Goal: Information Seeking & Learning: Learn about a topic

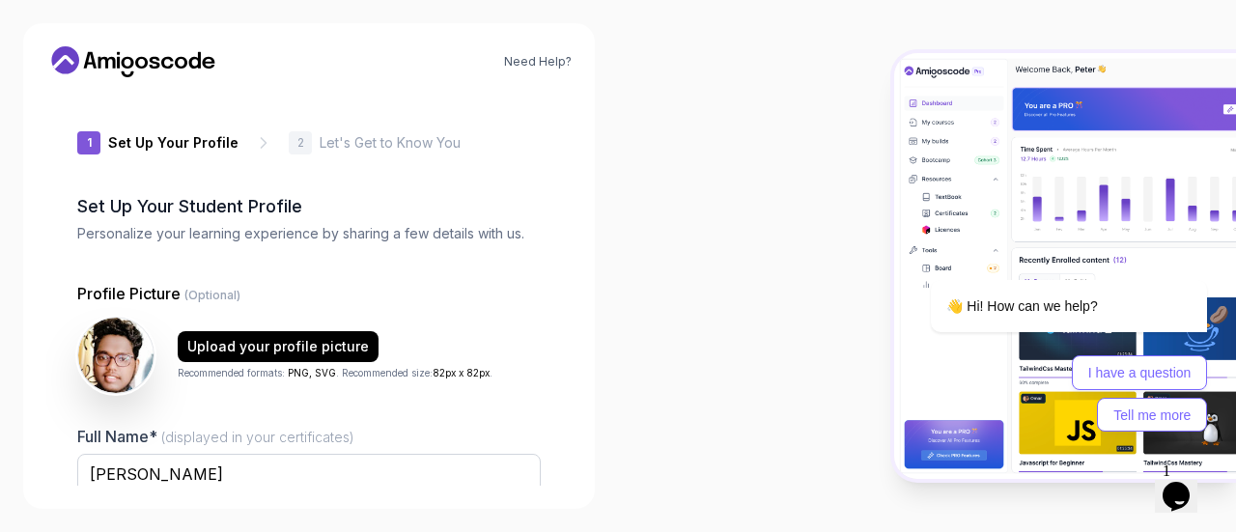
scroll to position [153, 0]
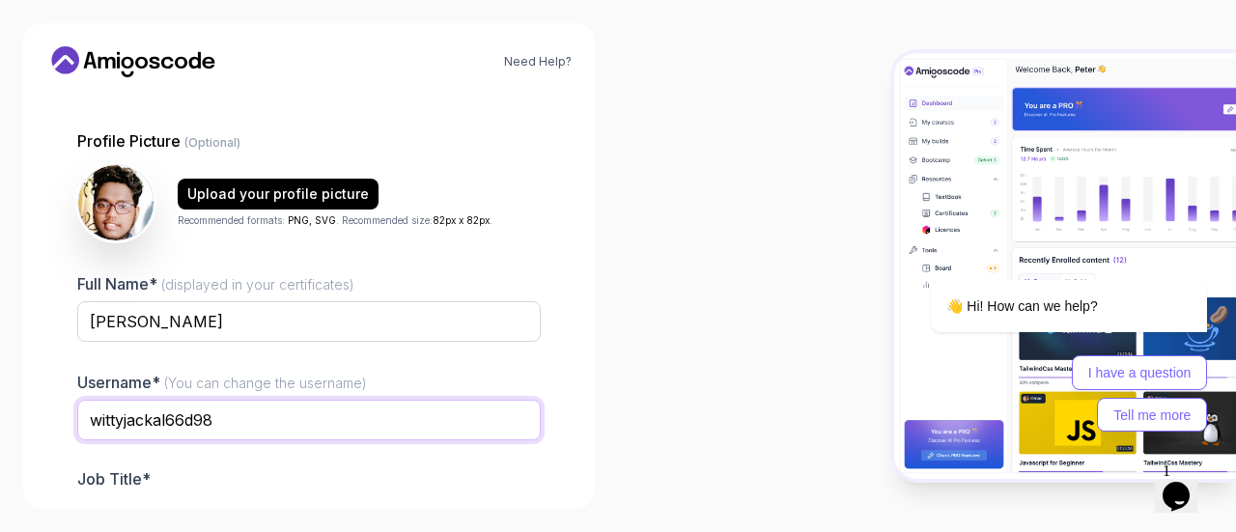
drag, startPoint x: 232, startPoint y: 425, endPoint x: 41, endPoint y: 432, distance: 191.4
click at [41, 432] on div "Need Help? 1 Set Up Your Profile 1 Set Up Your Profile 2 Let's Get to Know You …" at bounding box center [309, 266] width 572 height 486
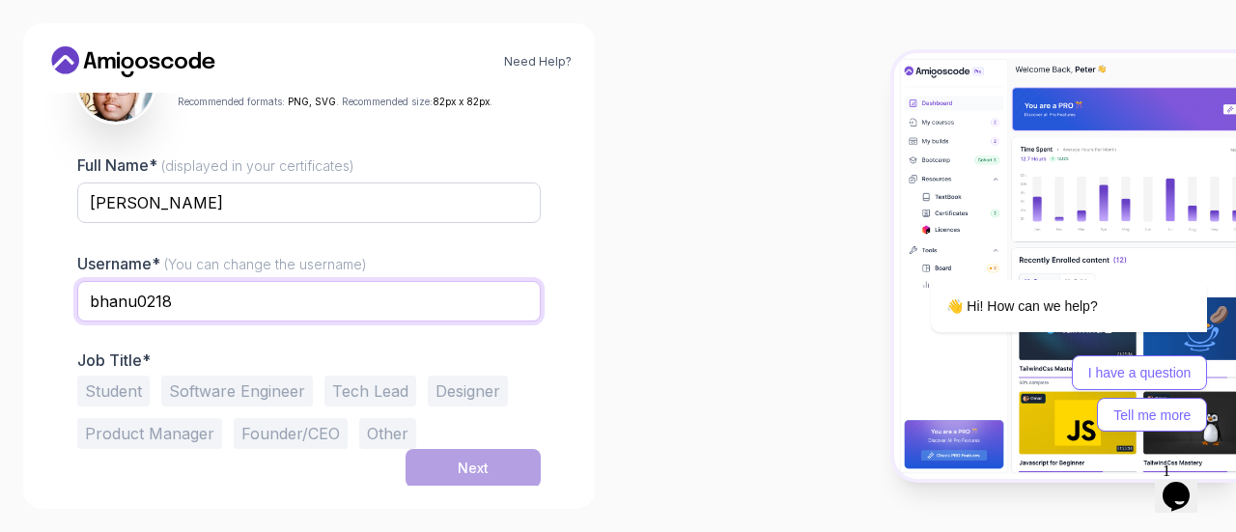
type input "bhanu0218"
click at [122, 389] on button "Student" at bounding box center [113, 391] width 72 height 31
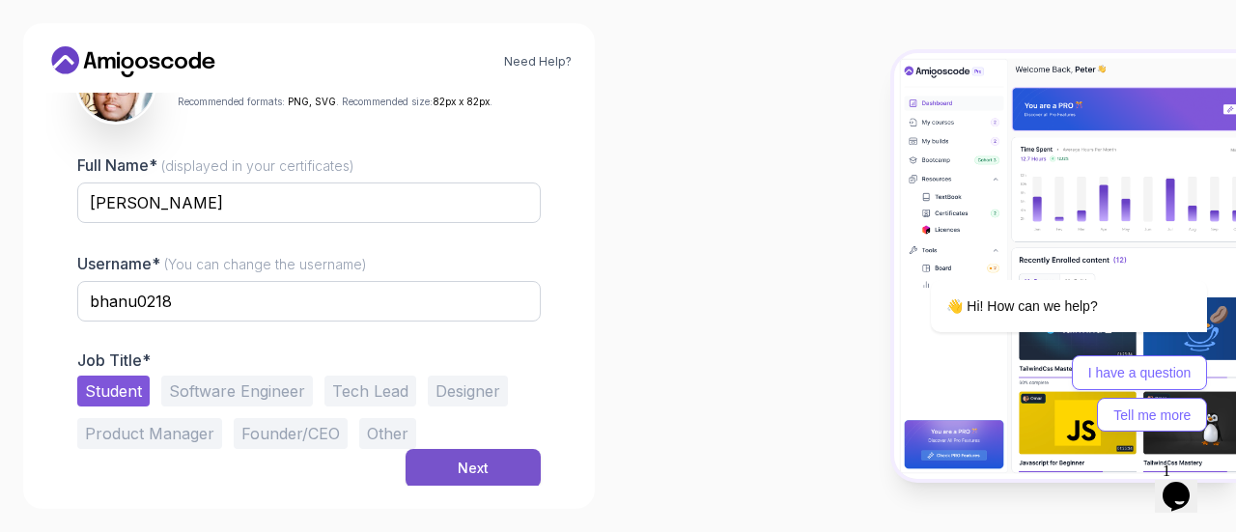
click at [469, 456] on button "Next" at bounding box center [473, 468] width 135 height 39
click at [496, 465] on button "Next" at bounding box center [473, 468] width 135 height 39
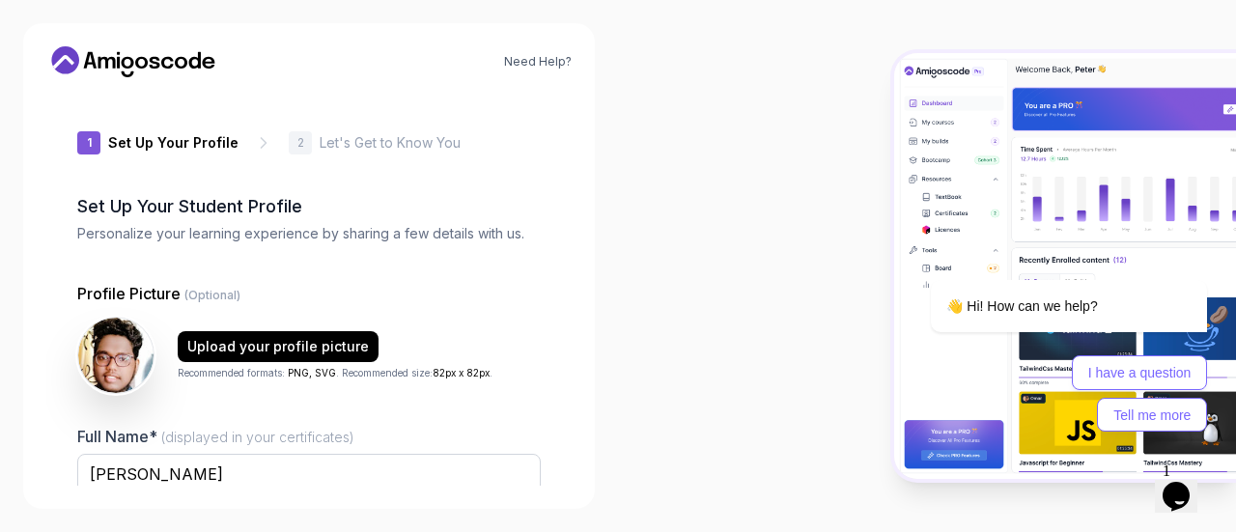
click at [390, 142] on p "Let's Get to Know You" at bounding box center [390, 142] width 141 height 19
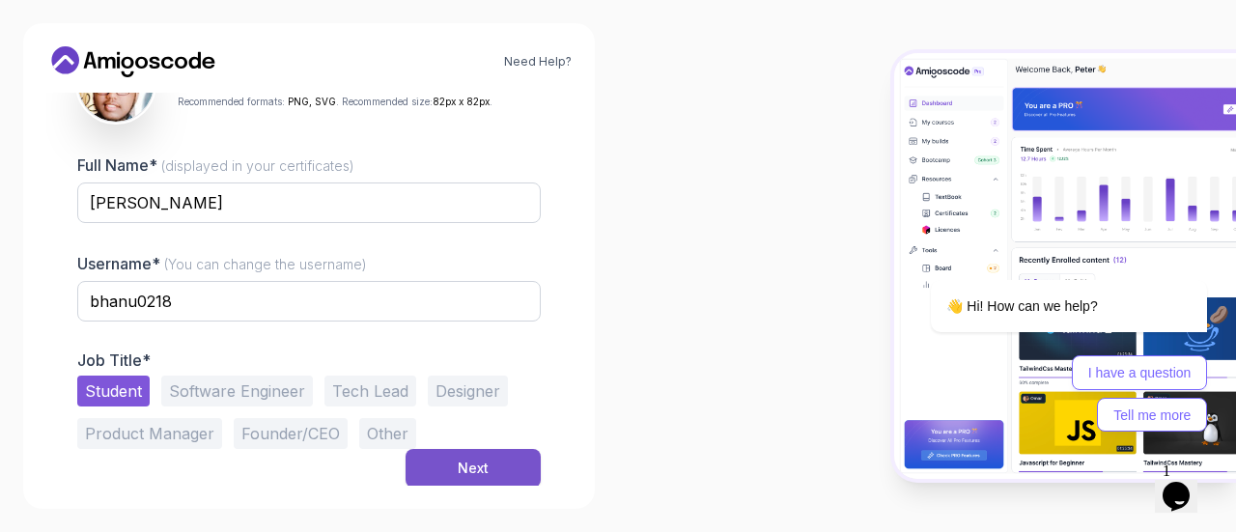
click at [466, 462] on div "Next" at bounding box center [473, 468] width 31 height 19
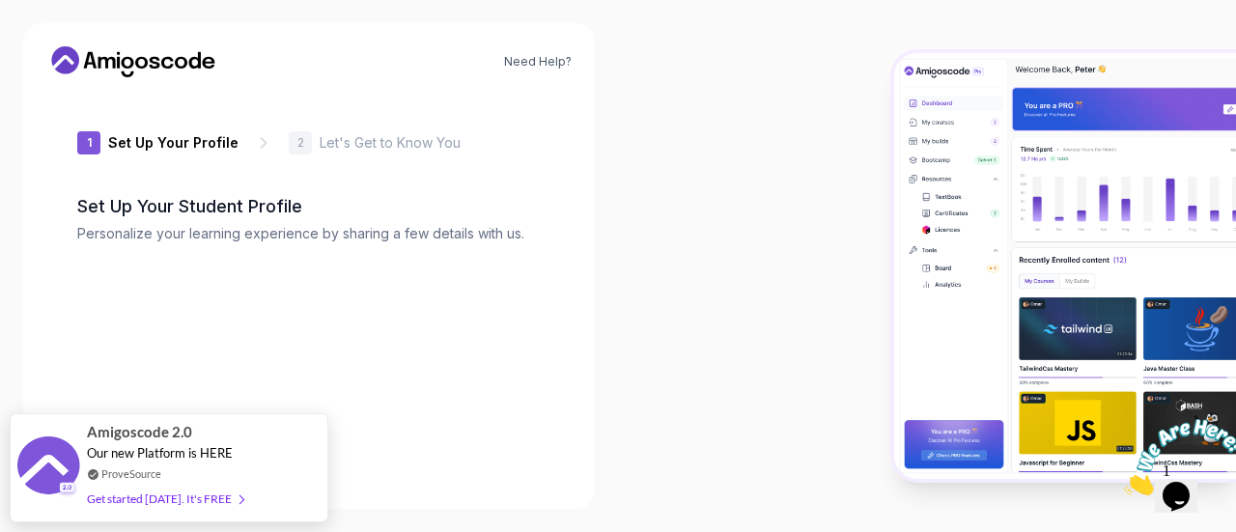
type input "bravebisonae992"
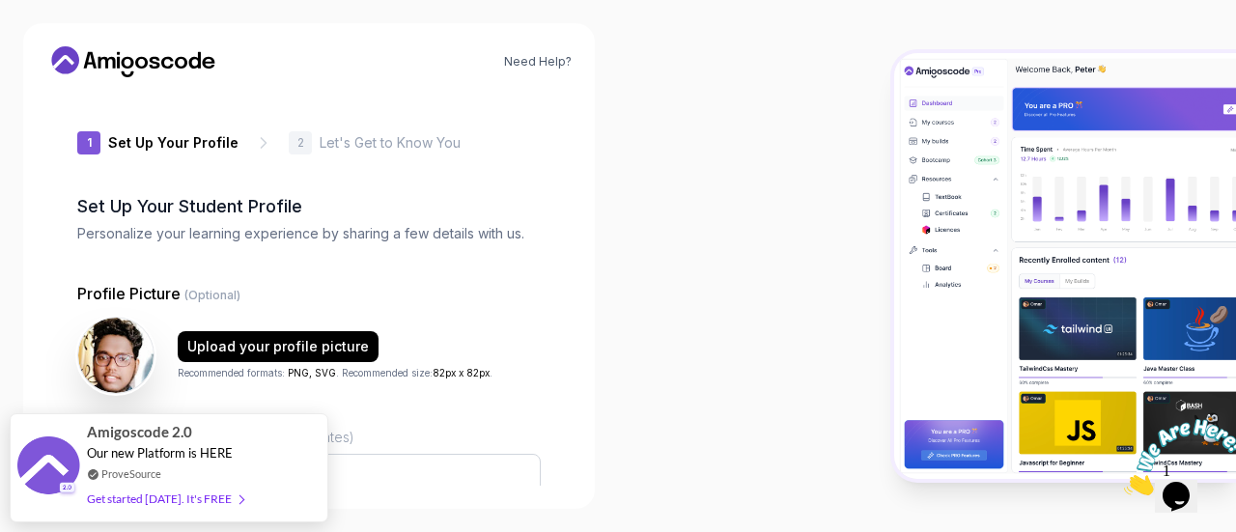
scroll to position [271, 0]
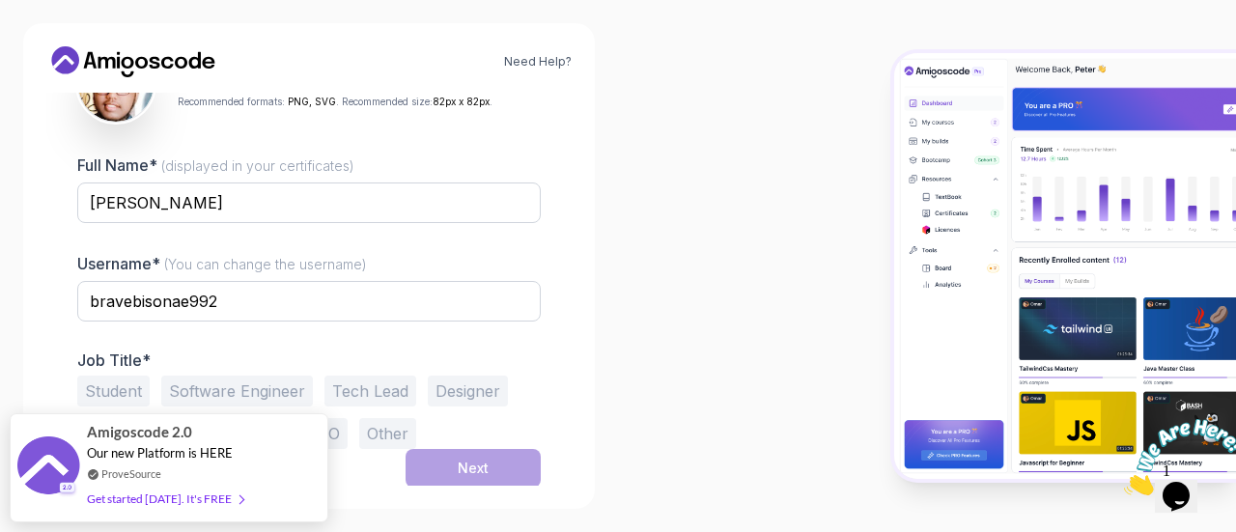
click at [126, 387] on button "Student" at bounding box center [113, 391] width 72 height 31
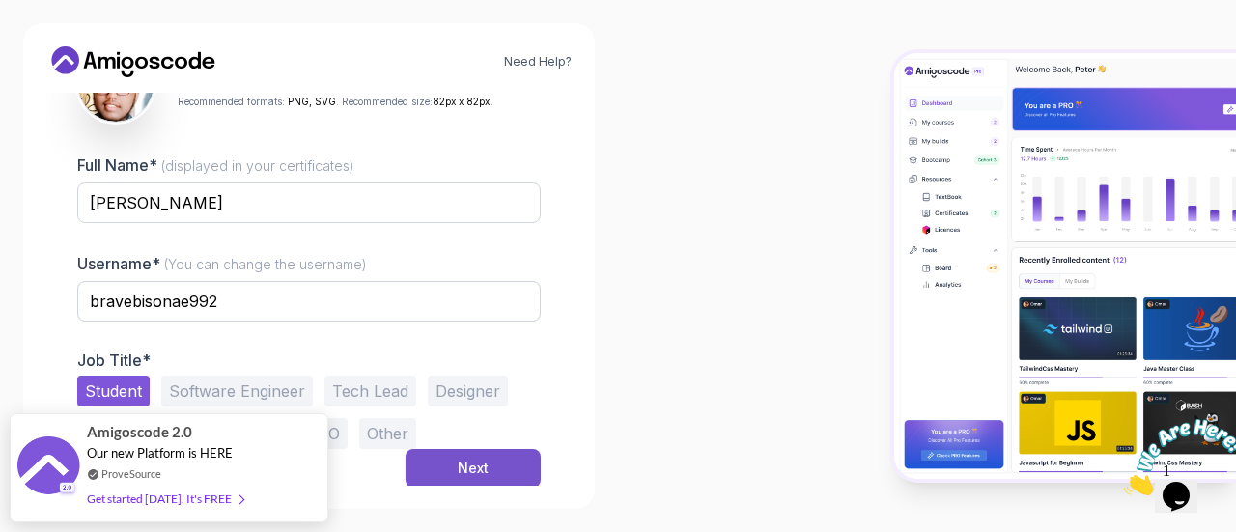
click at [466, 467] on div "Next" at bounding box center [473, 468] width 31 height 19
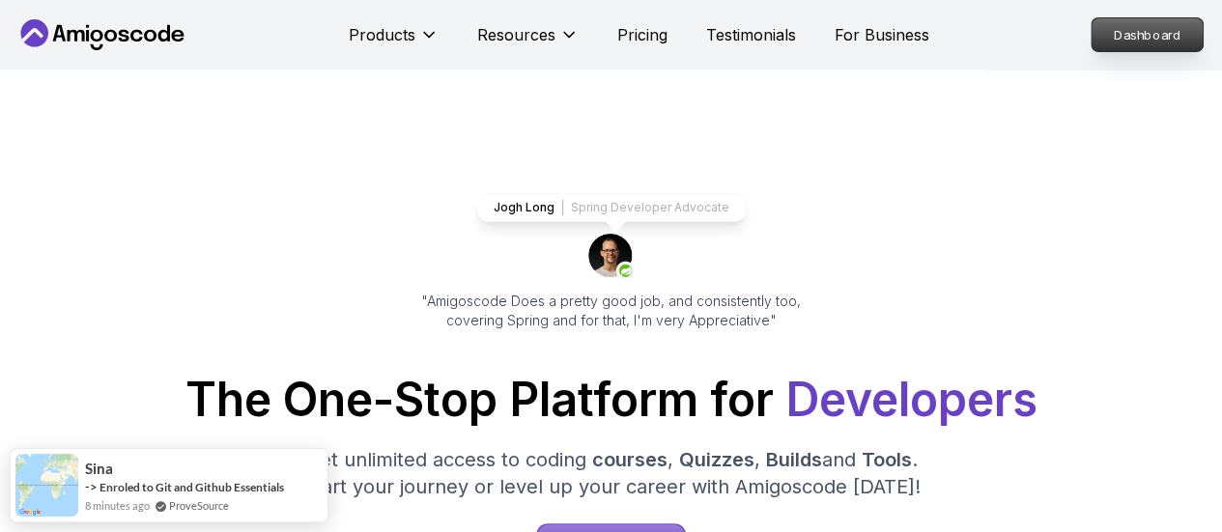
click at [1173, 30] on p "Dashboard" at bounding box center [1146, 34] width 111 height 33
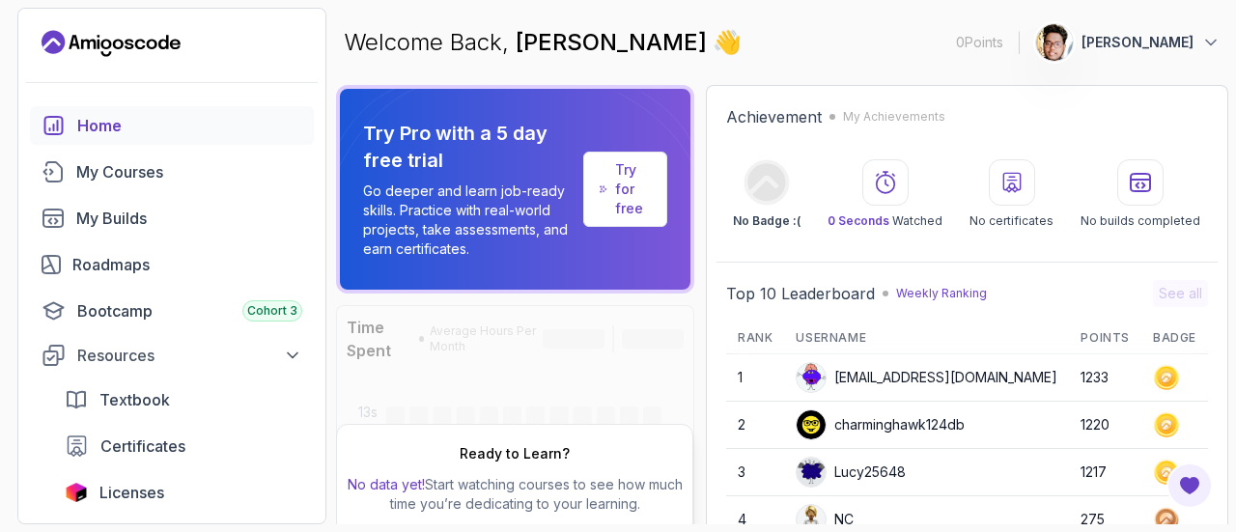
click at [131, 38] on icon "Landing page" at bounding box center [111, 43] width 139 height 31
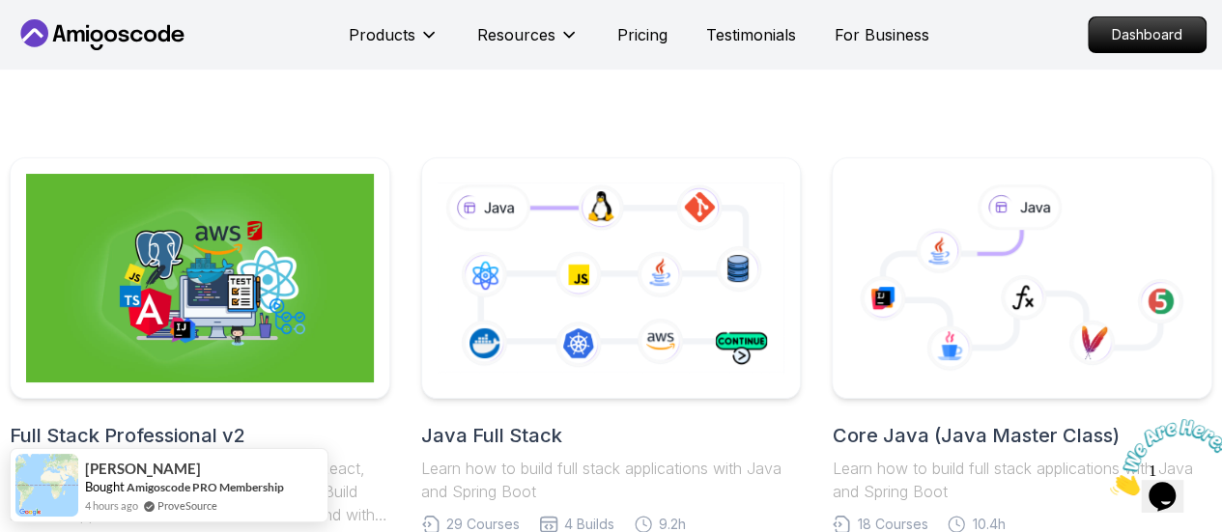
scroll to position [487, 0]
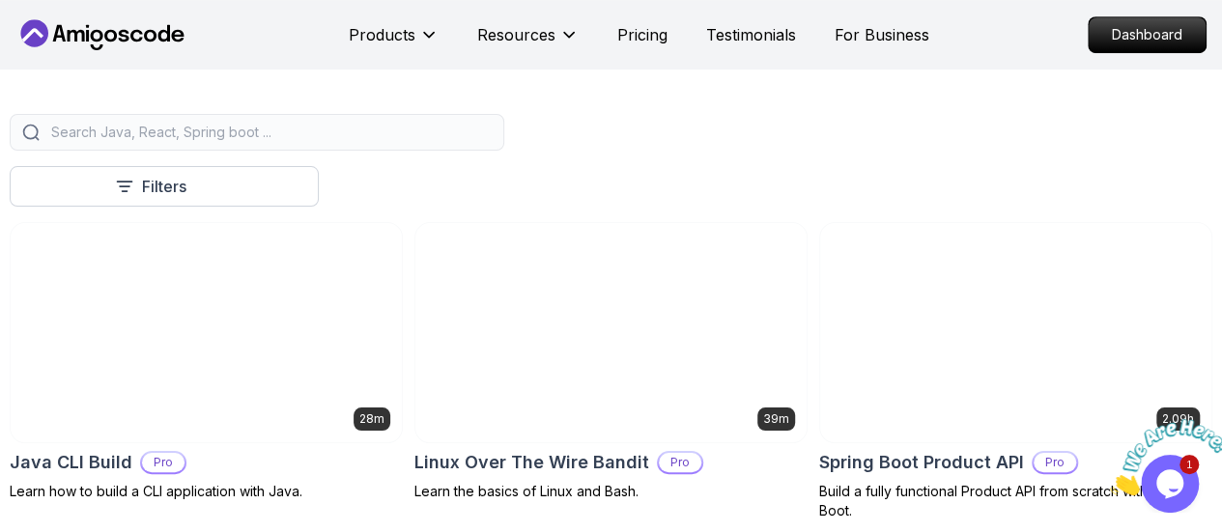
scroll to position [457, 0]
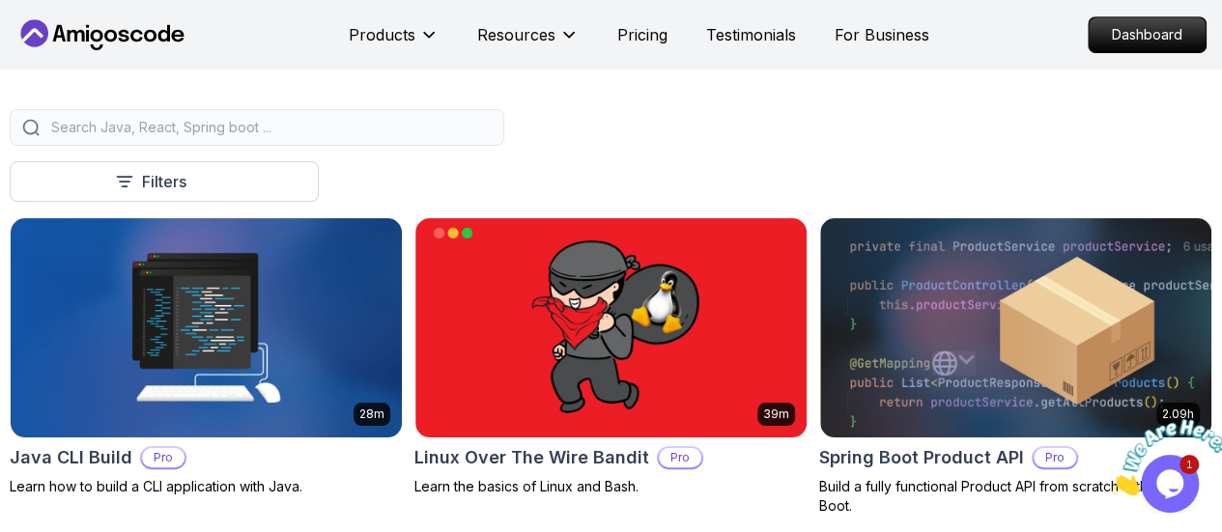
click at [0, 0] on p "Build" at bounding box center [0, 0] width 0 height 0
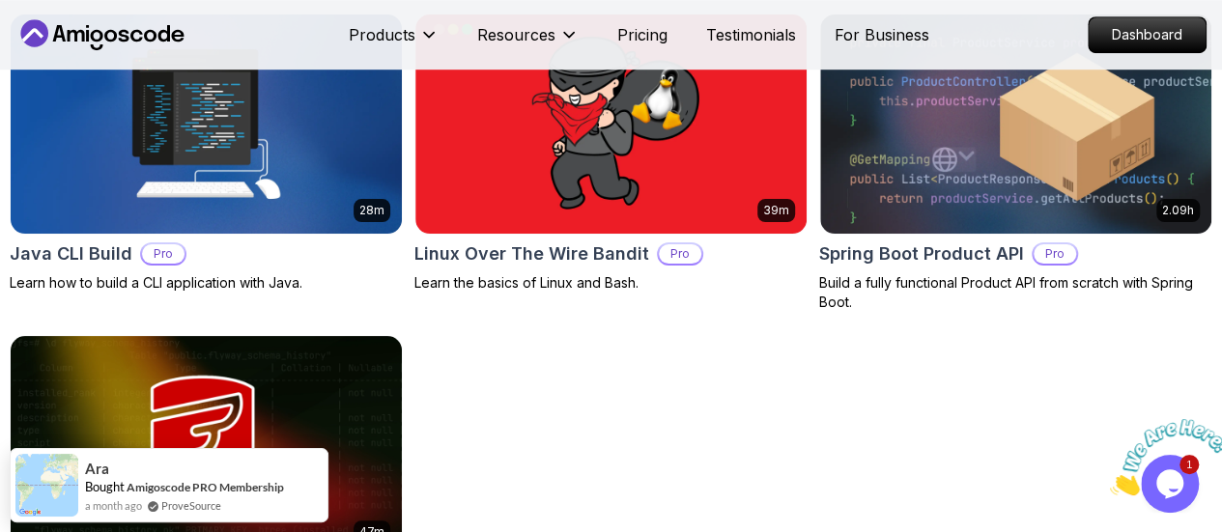
scroll to position [671, 0]
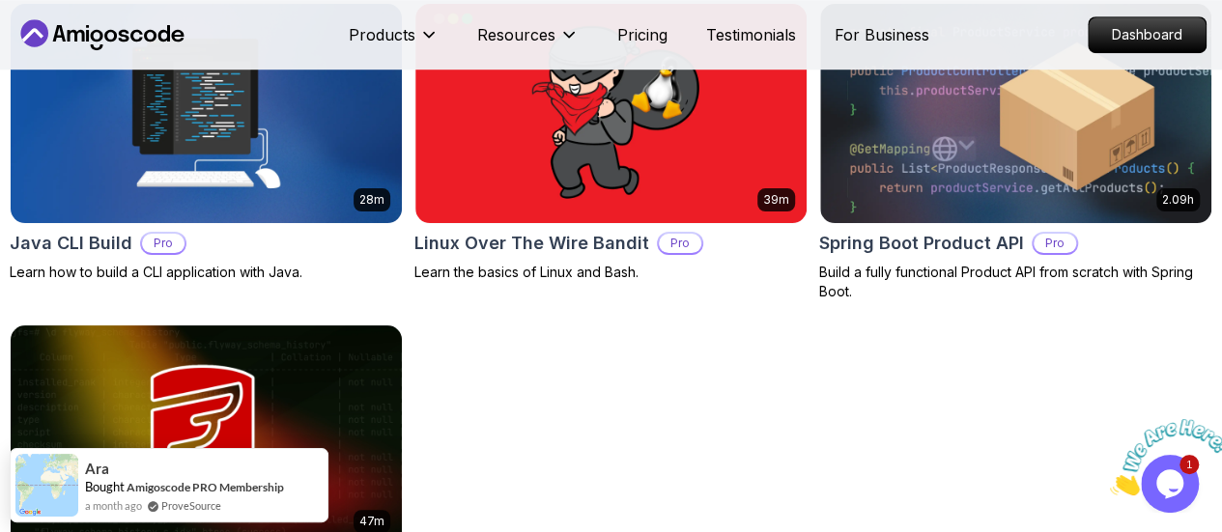
click at [0, 0] on p "Pro" at bounding box center [0, 0] width 0 height 0
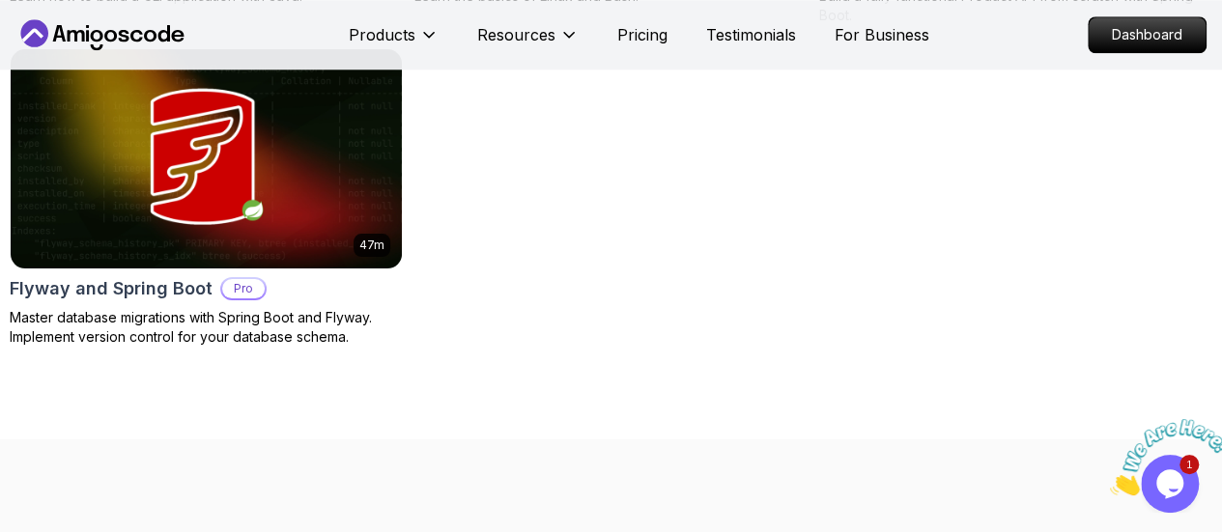
scroll to position [1116, 0]
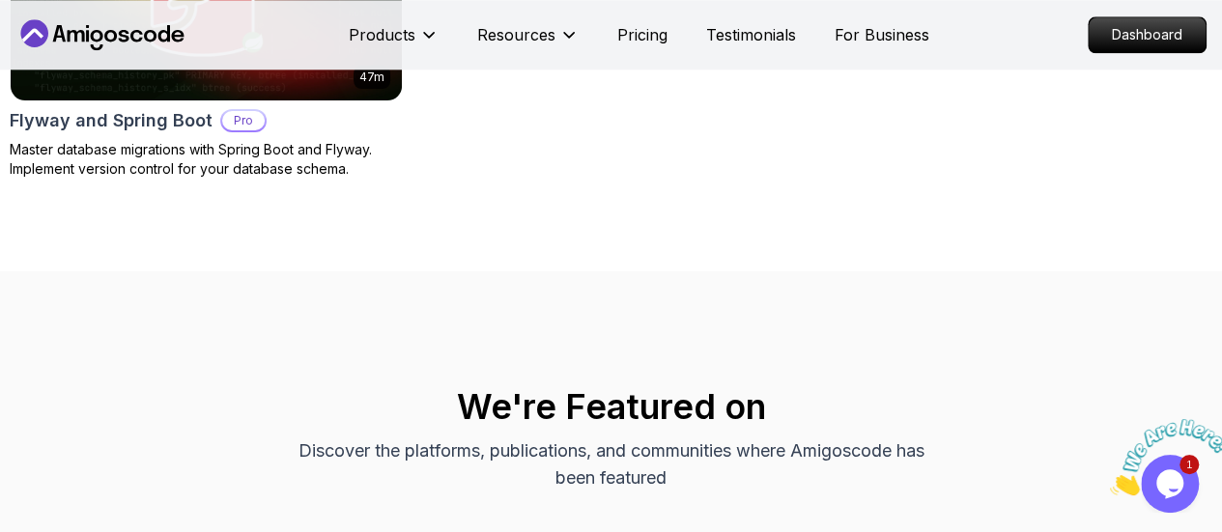
click at [0, 0] on p "Senior" at bounding box center [0, 0] width 0 height 0
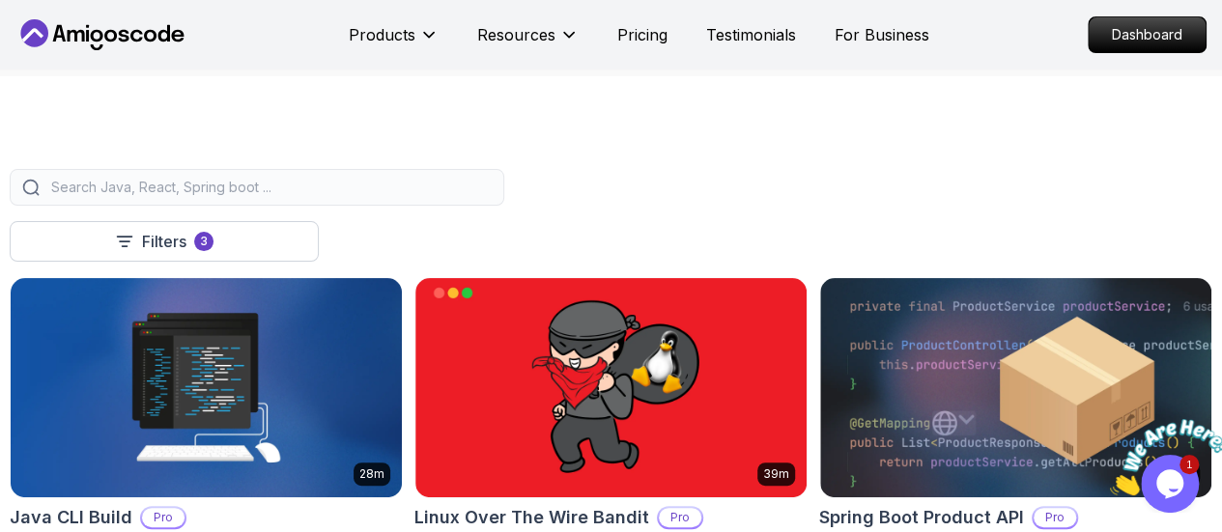
scroll to position [269, 0]
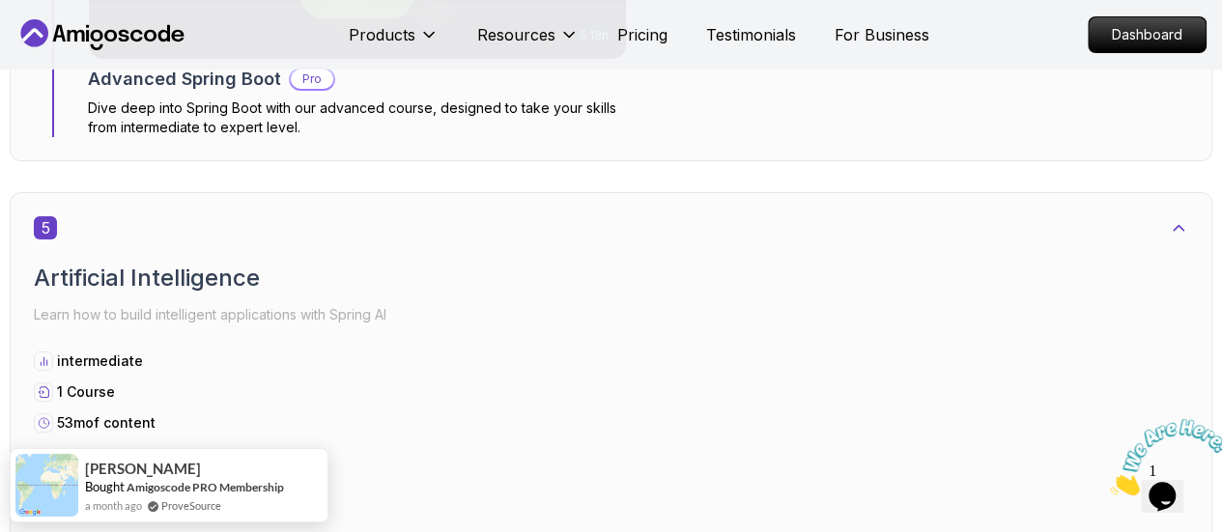
scroll to position [3729, 0]
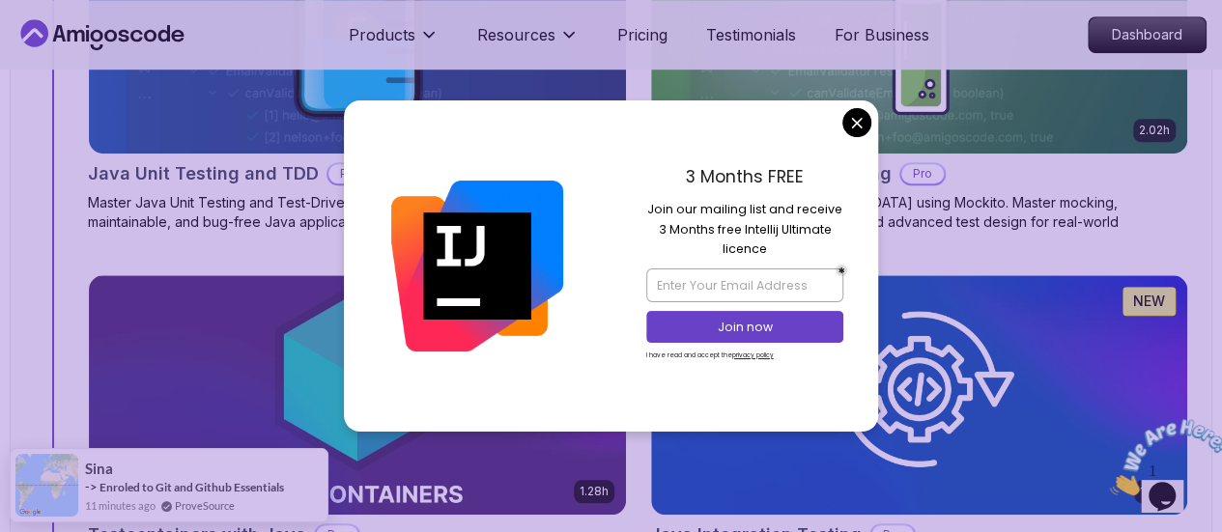
scroll to position [4580, 0]
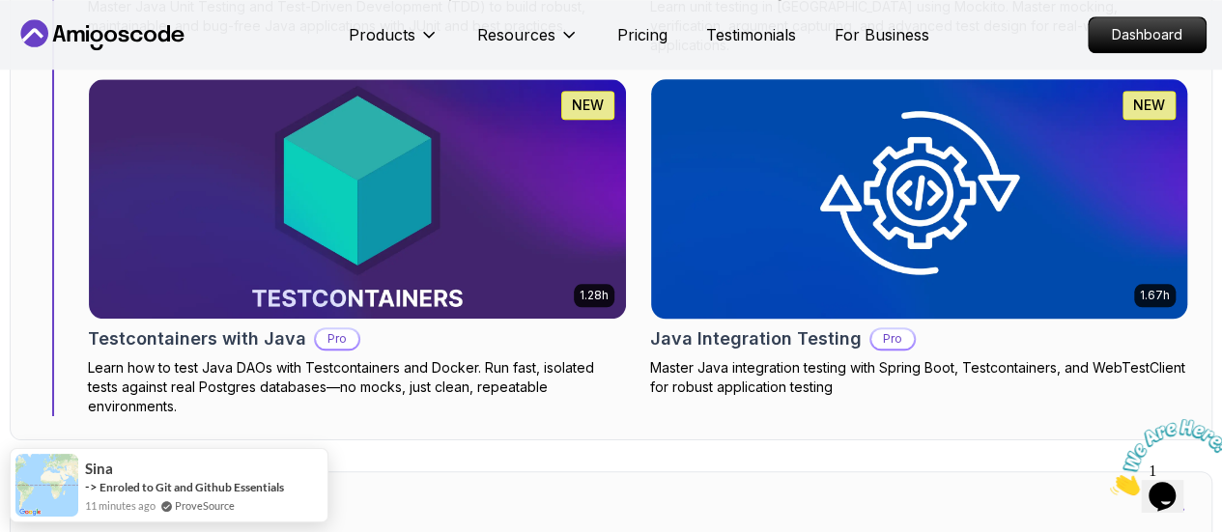
drag, startPoint x: 856, startPoint y: 123, endPoint x: 836, endPoint y: 139, distance: 25.4
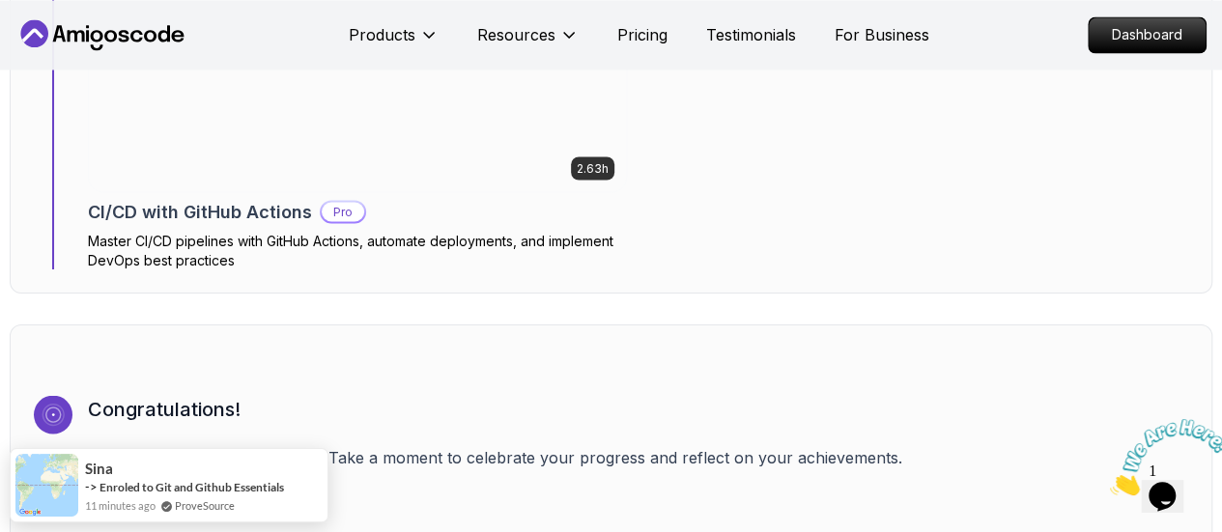
scroll to position [5651, 0]
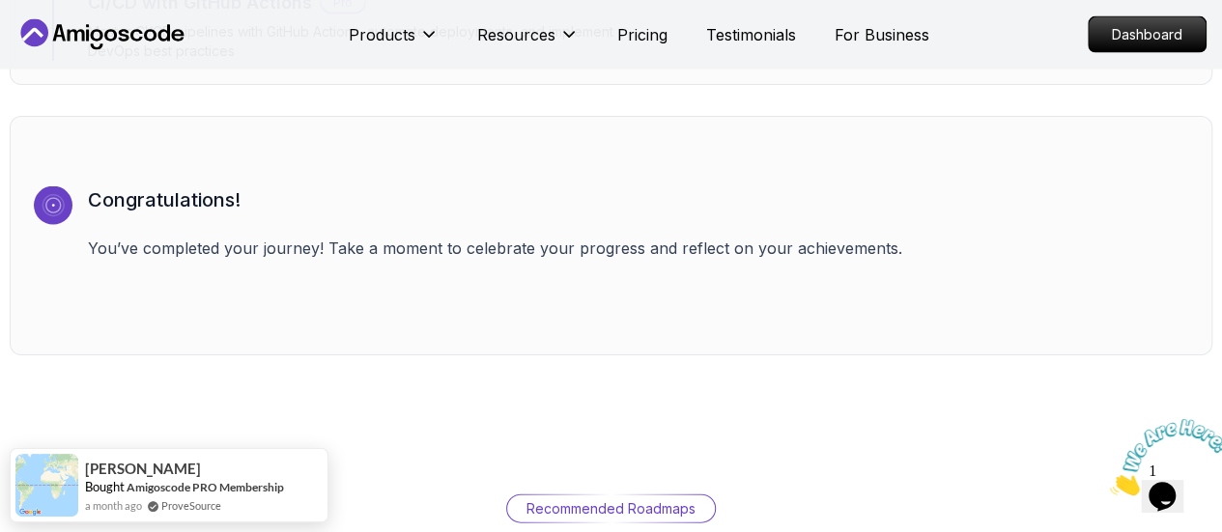
click at [843, 186] on div "Congratulations! You’ve completed your journey! Take a moment to celebrate your…" at bounding box center [638, 258] width 1100 height 145
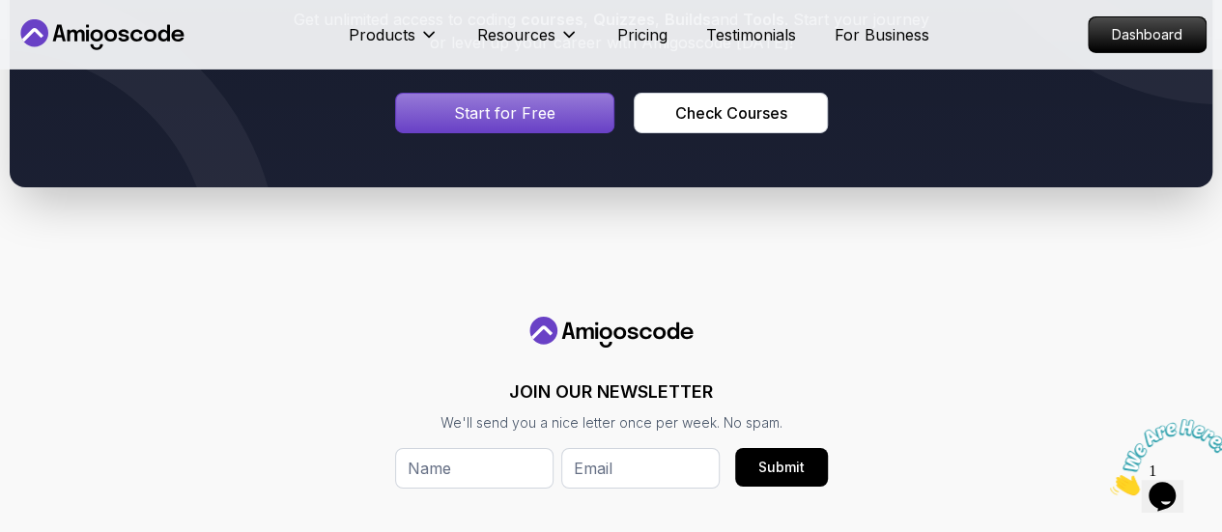
scroll to position [7110, 0]
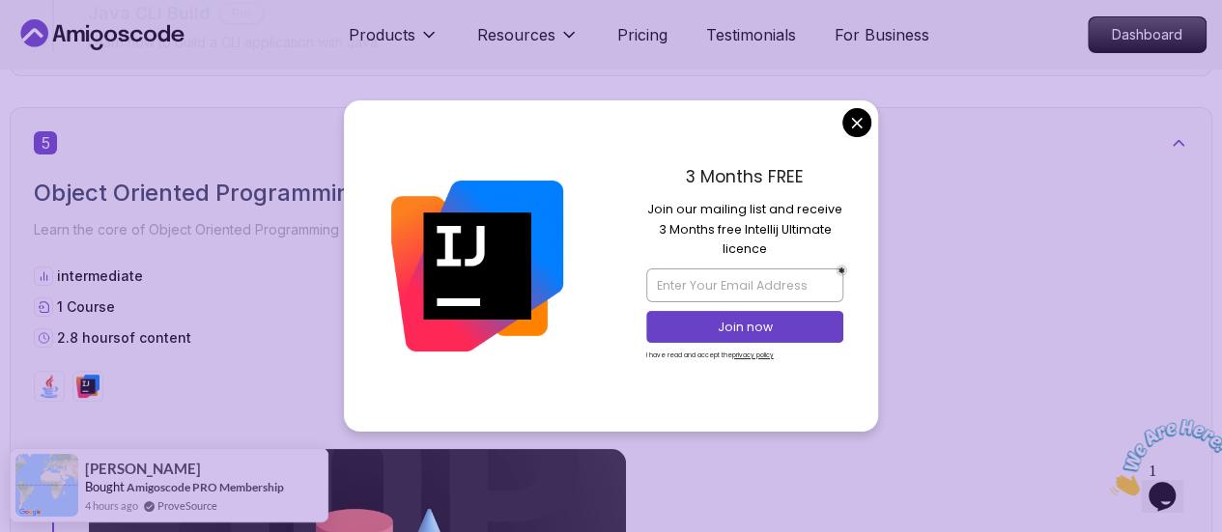
scroll to position [3790, 0]
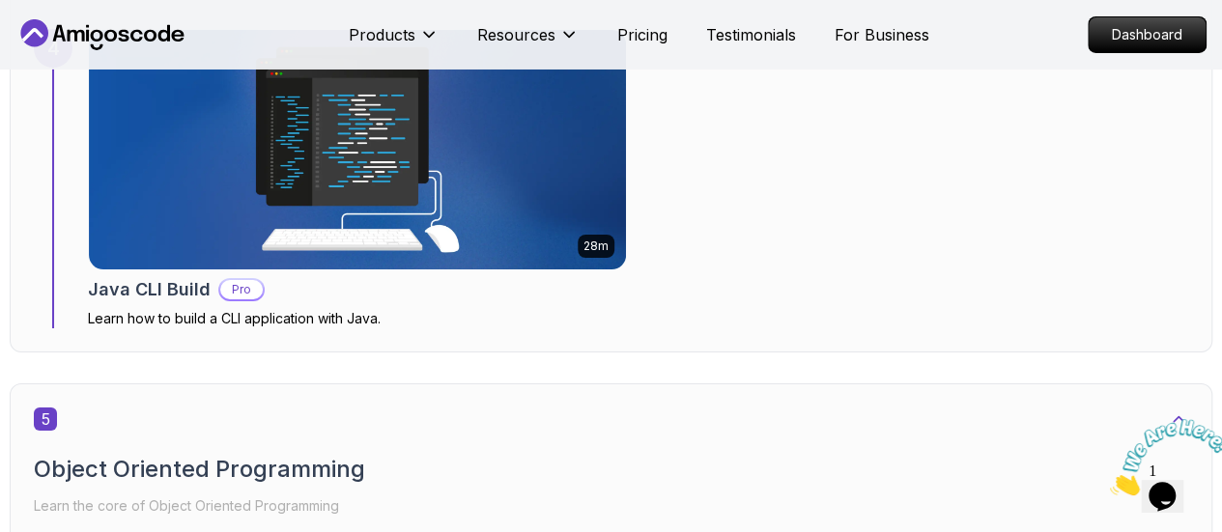
scroll to position [3421, 0]
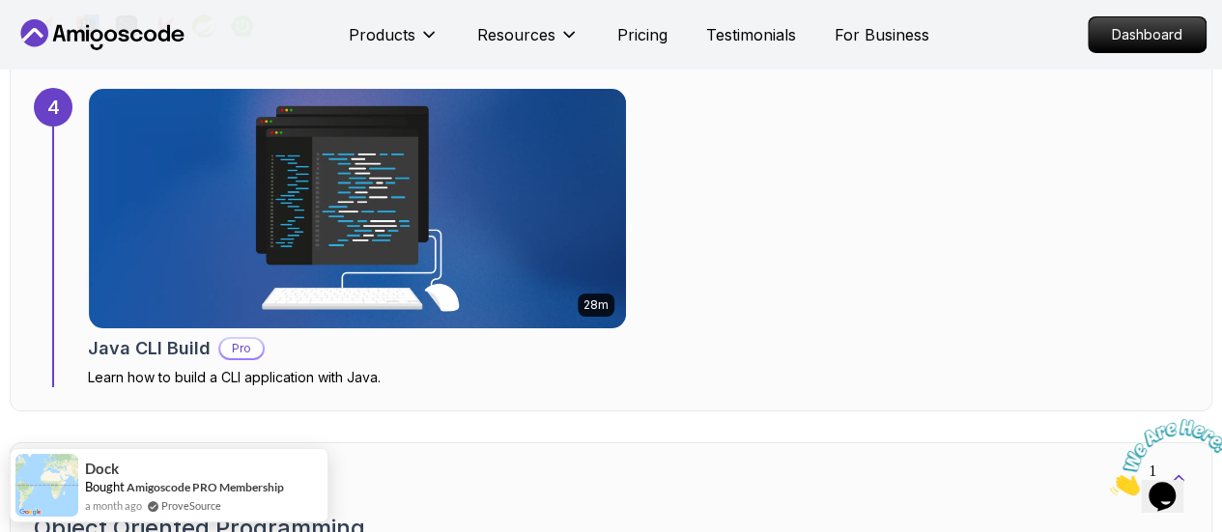
drag, startPoint x: 723, startPoint y: 231, endPoint x: 677, endPoint y: 286, distance: 72.0
click at [677, 286] on div "28m Java CLI Build Pro Learn how to build a CLI application with Java." at bounding box center [638, 237] width 1100 height 299
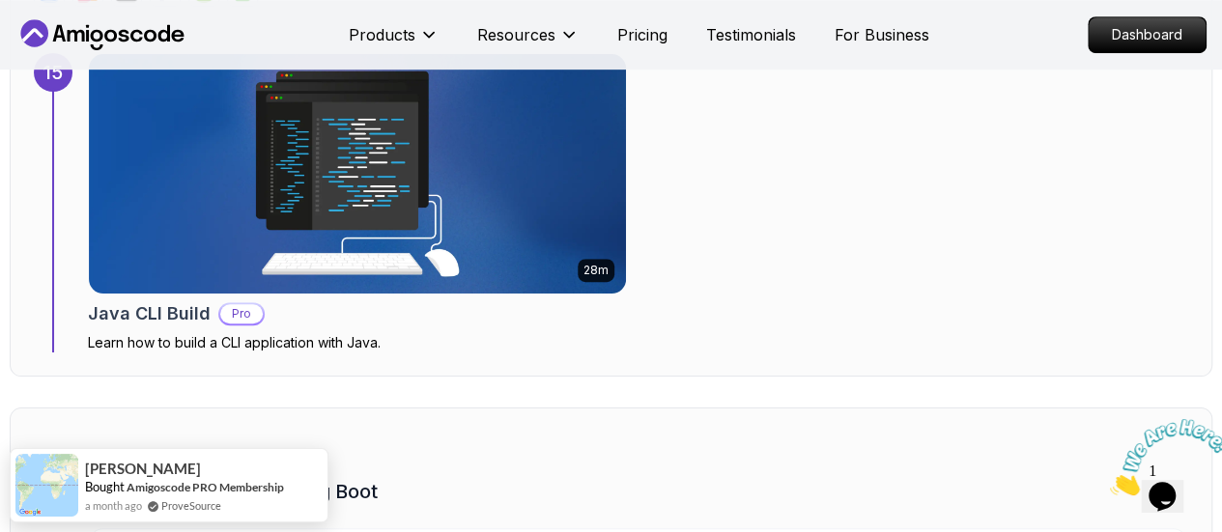
scroll to position [11681, 0]
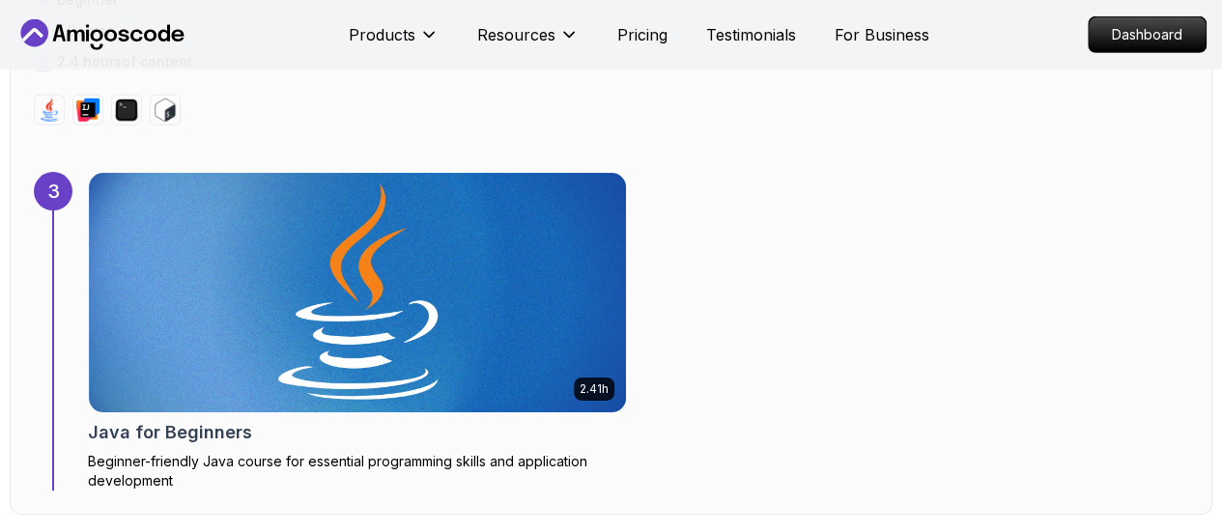
scroll to position [3484, 0]
